Goal: Navigation & Orientation: Find specific page/section

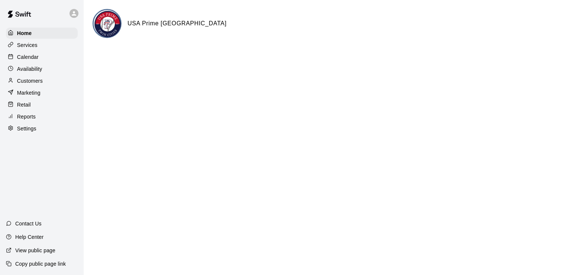
click at [33, 46] on p "Services" at bounding box center [27, 44] width 20 height 7
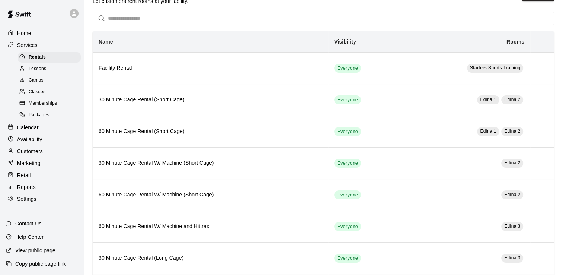
scroll to position [22, 0]
click at [52, 106] on span "Memberships" at bounding box center [43, 103] width 28 height 7
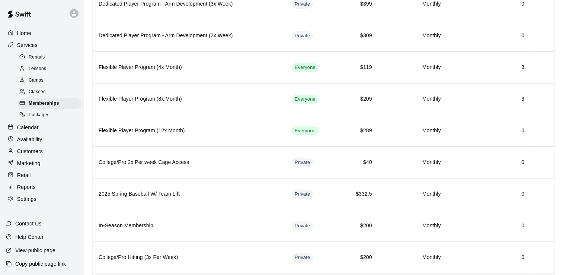
scroll to position [369, 0]
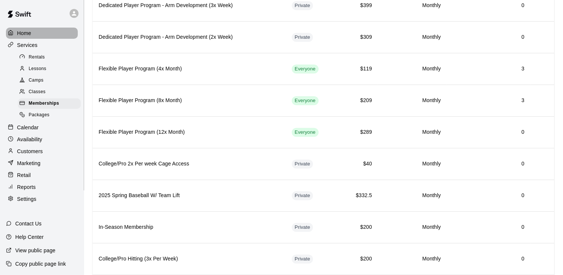
click at [22, 33] on p "Home" at bounding box center [24, 32] width 14 height 7
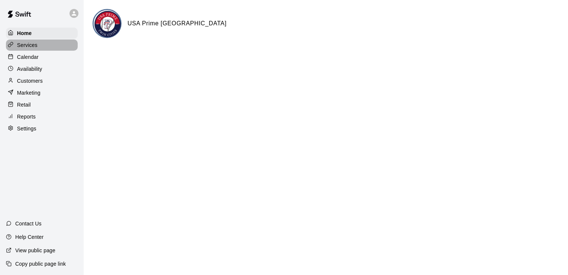
click at [37, 48] on p "Services" at bounding box center [27, 44] width 20 height 7
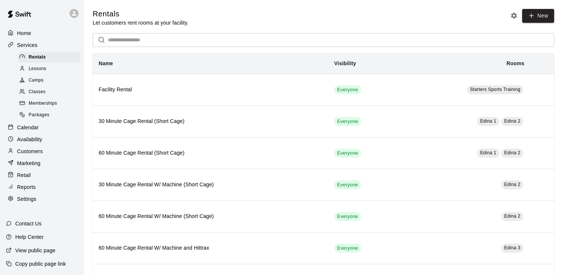
click at [26, 131] on p "Calendar" at bounding box center [28, 126] width 22 height 7
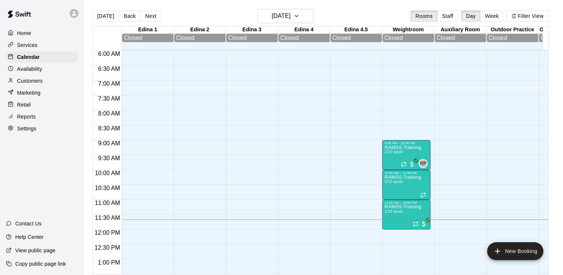
scroll to position [173, 0]
